Goal: Find specific page/section: Find specific page/section

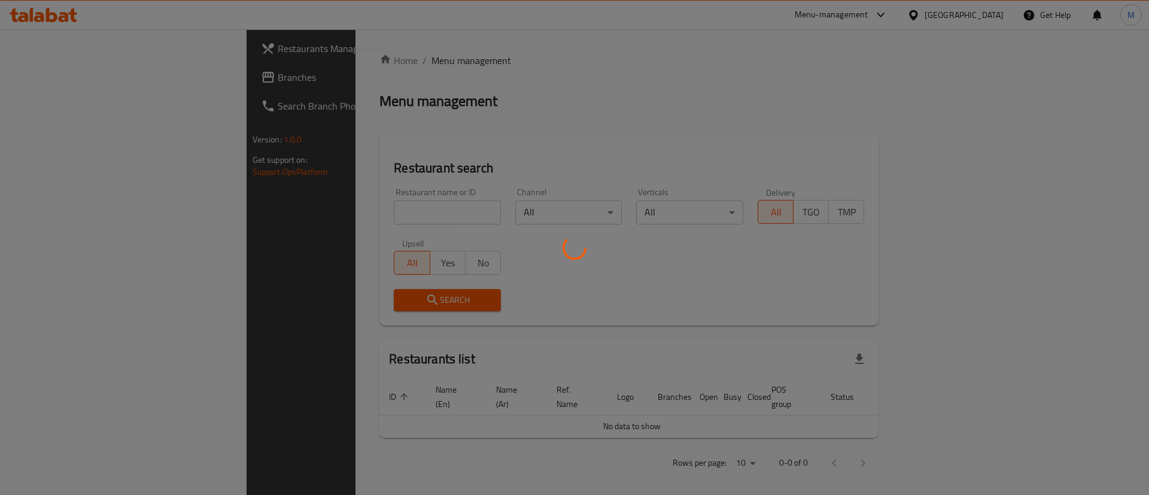
click at [351, 209] on div at bounding box center [574, 247] width 1149 height 495
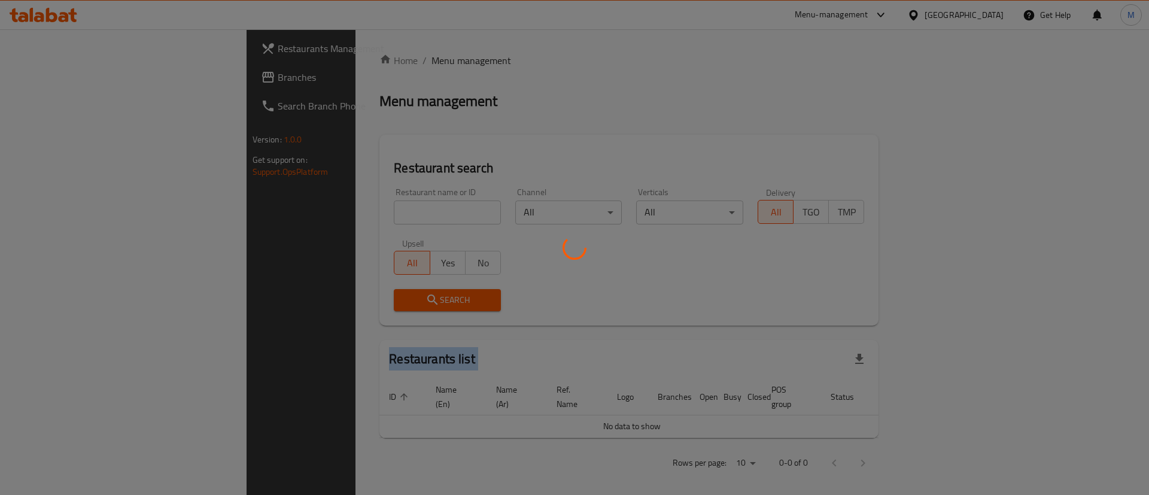
click at [351, 209] on div at bounding box center [574, 247] width 1149 height 495
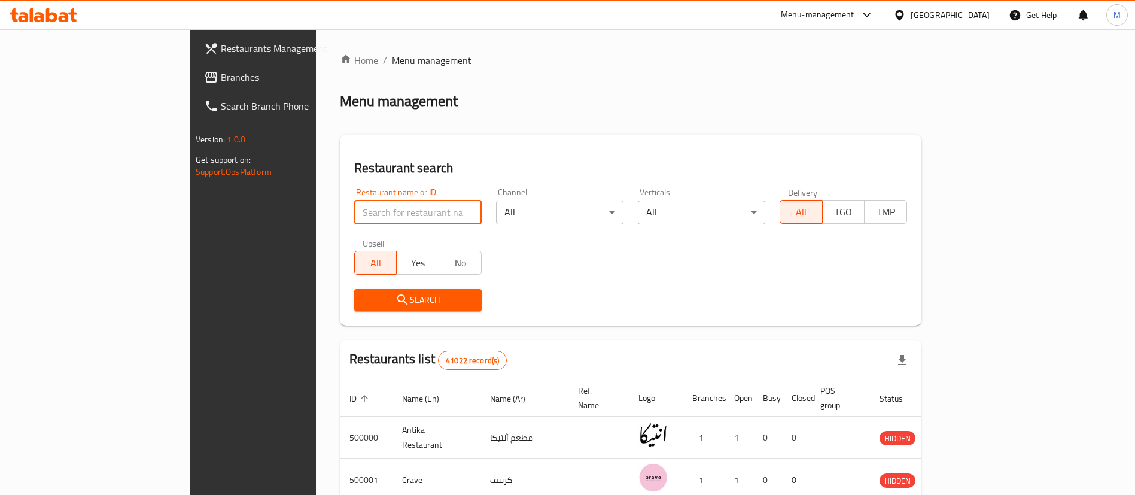
click at [354, 209] on input "search" at bounding box center [417, 212] width 127 height 24
click button "Search" at bounding box center [417, 300] width 127 height 22
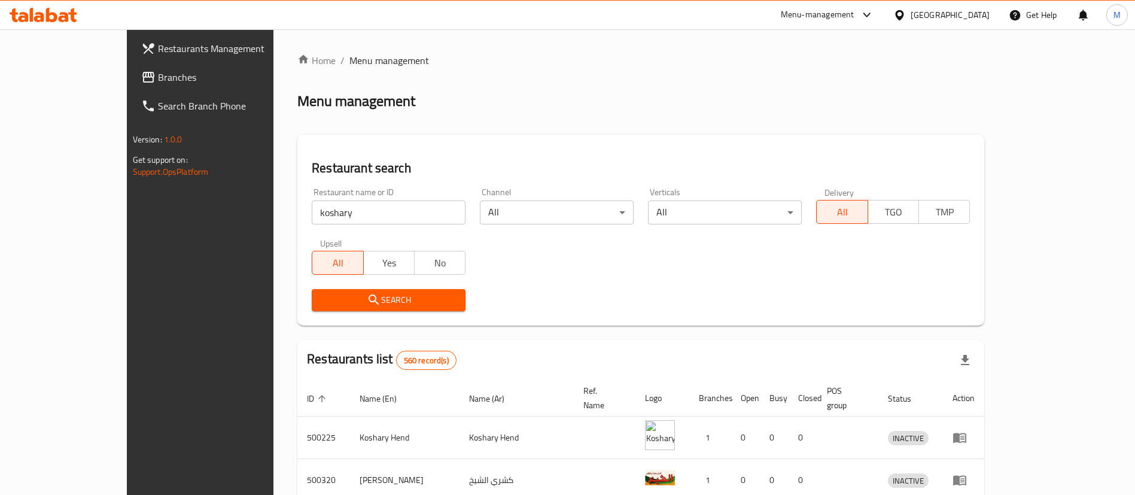
click at [794, 294] on div "Search" at bounding box center [640, 300] width 672 height 36
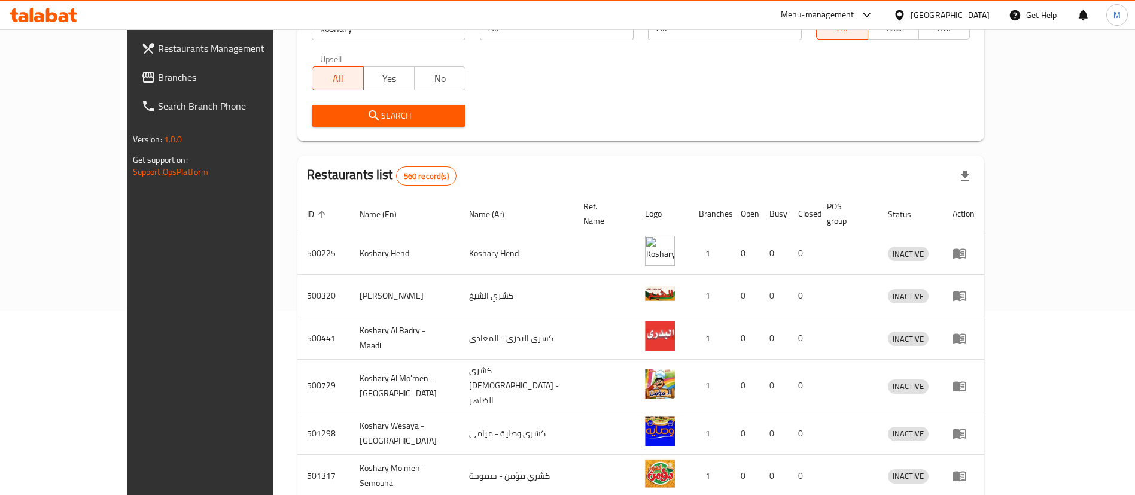
scroll to position [142, 0]
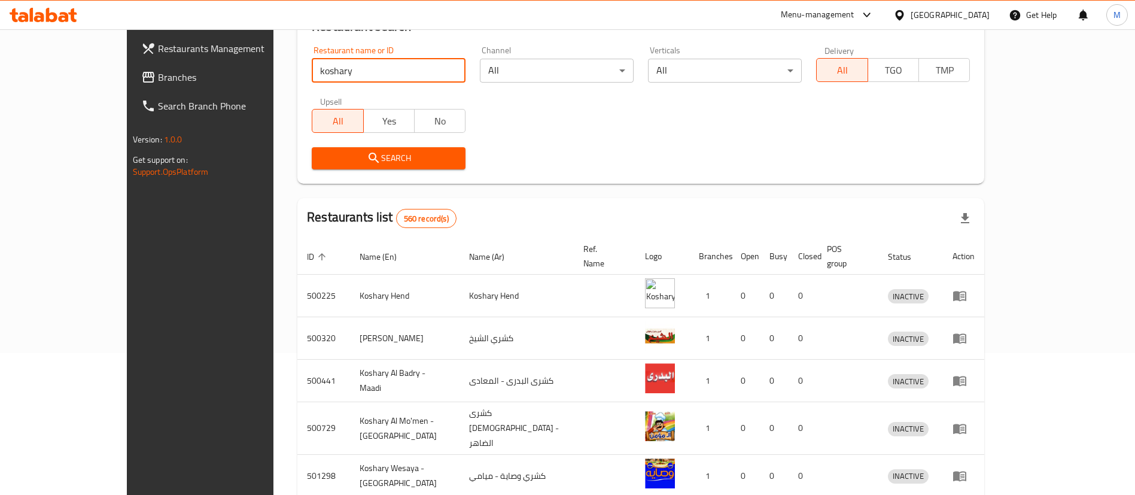
click at [325, 77] on input "koshary" at bounding box center [389, 71] width 154 height 24
type input "koshary el tahrir"
click button "Search" at bounding box center [389, 158] width 154 height 22
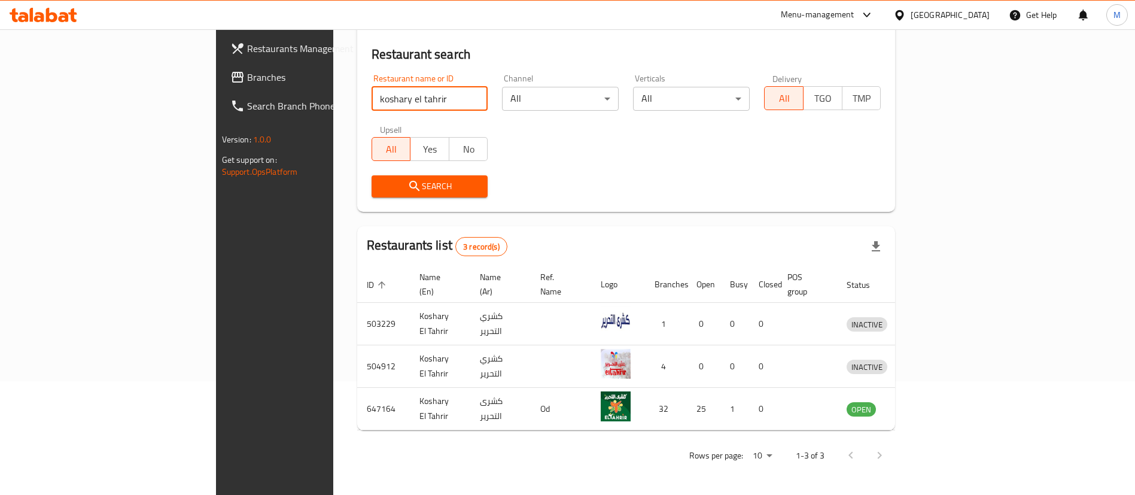
scroll to position [100, 0]
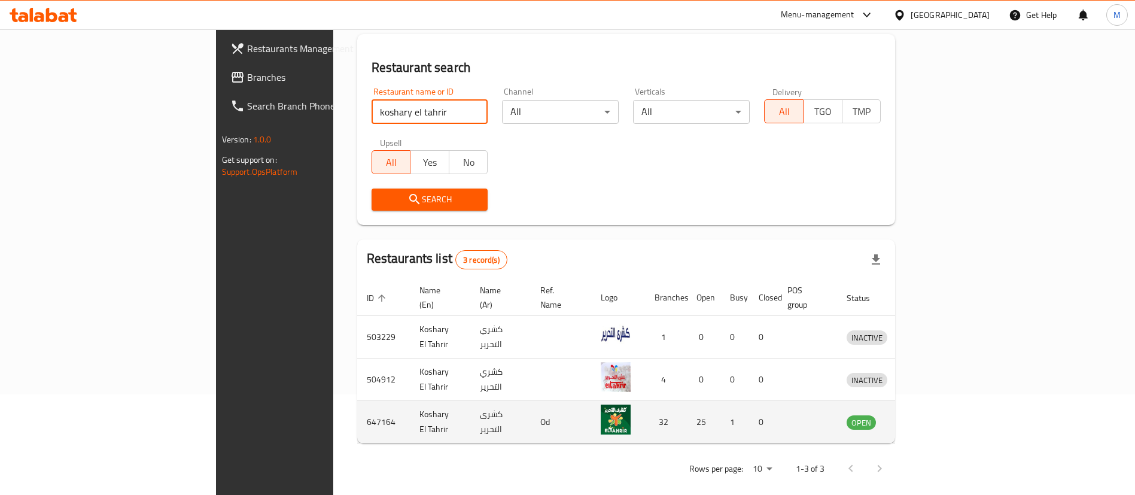
click at [357, 406] on td "647164" at bounding box center [383, 422] width 53 height 42
copy td "647164"
click at [933, 415] on link "enhanced table" at bounding box center [922, 422] width 22 height 14
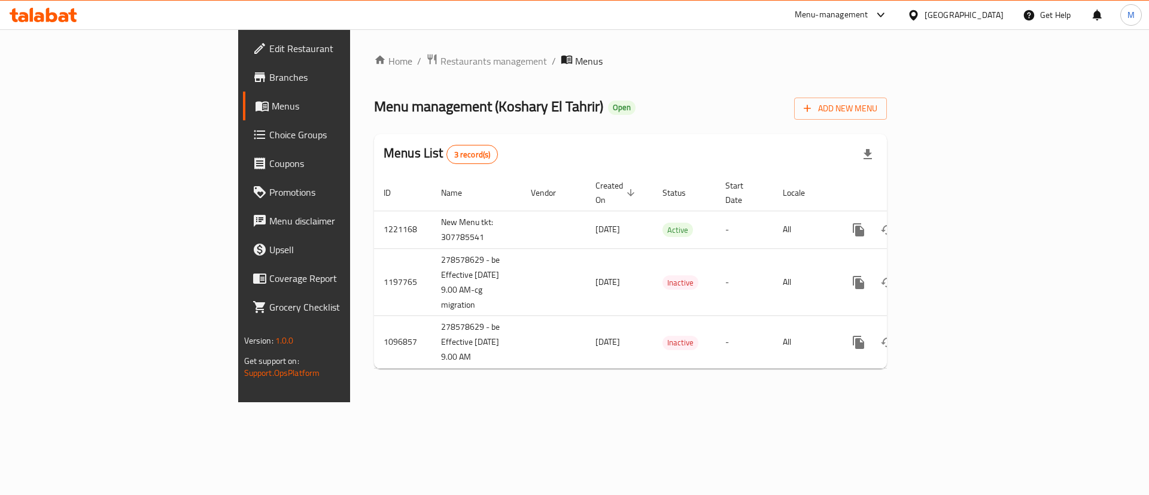
click at [269, 70] on span "Branches" at bounding box center [344, 77] width 151 height 14
